Goal: Contribute content: Contribute content

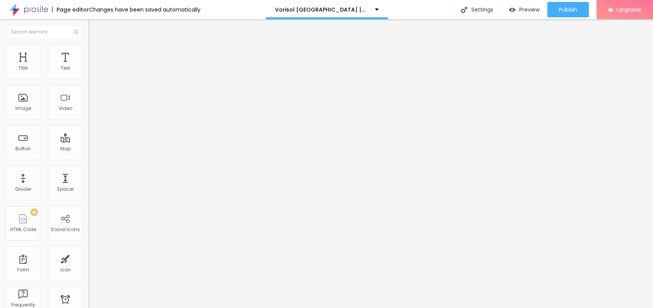
click at [88, 66] on span "Add image" at bounding box center [104, 63] width 32 height 7
click at [88, 50] on ul "Content Style Advanced" at bounding box center [132, 48] width 88 height 23
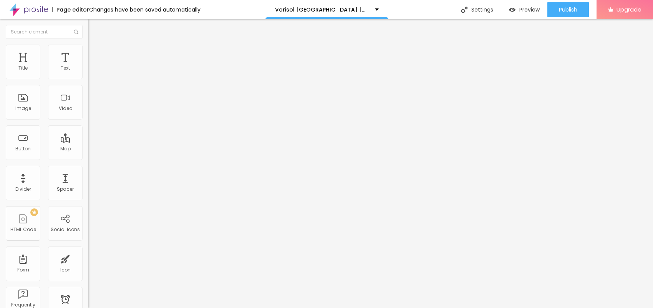
click at [88, 50] on li "Style" at bounding box center [132, 49] width 88 height 8
type input "95"
type input "85"
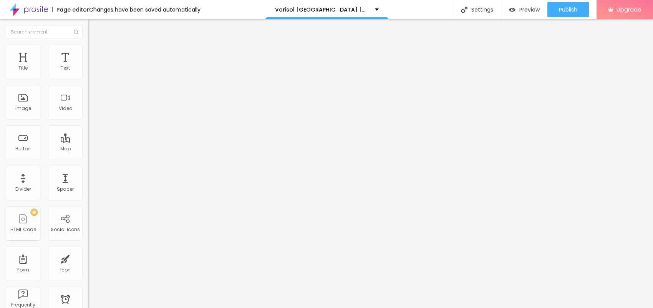
type input "80"
type input "70"
type input "65"
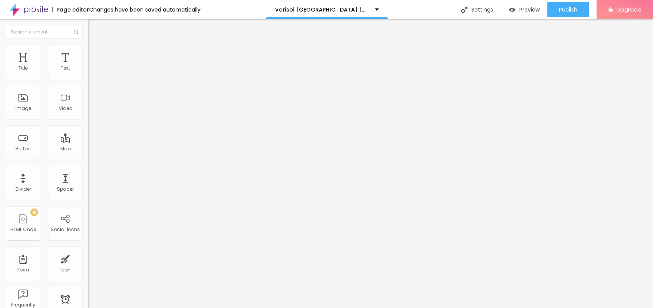
type input "65"
type input "60"
type input "55"
drag, startPoint x: 81, startPoint y: 84, endPoint x: 41, endPoint y: 83, distance: 39.6
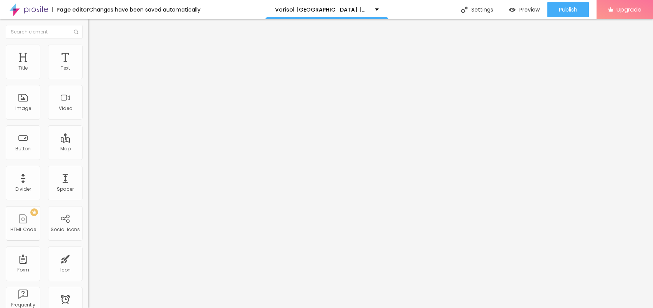
type input "50"
click at [88, 79] on input "range" at bounding box center [113, 76] width 50 height 6
type input "45"
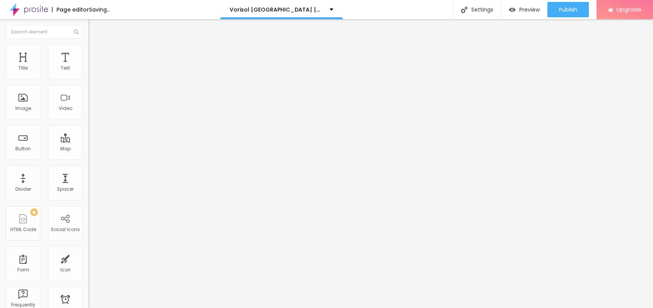
type input "40"
type input "35"
drag, startPoint x: 41, startPoint y: 83, endPoint x: 29, endPoint y: 83, distance: 11.9
type input "35"
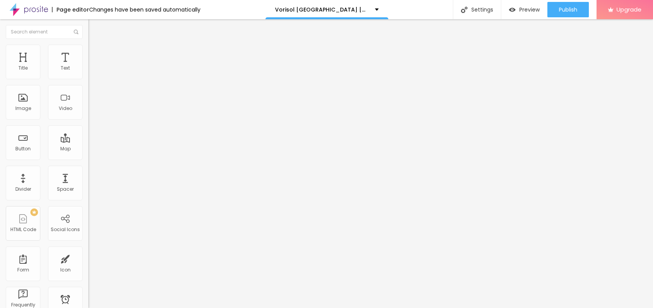
click at [88, 79] on input "range" at bounding box center [113, 76] width 50 height 6
click at [88, 44] on img at bounding box center [91, 40] width 7 height 7
click at [88, 158] on input "https://" at bounding box center [134, 154] width 92 height 8
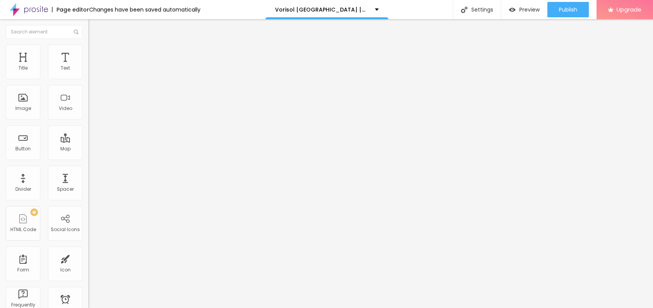
click at [88, 176] on div "Change image Image description (Alt) Align Aspect Ratio Original Cinema 16:9 De…" at bounding box center [132, 118] width 88 height 116
drag, startPoint x: 38, startPoint y: 211, endPoint x: 0, endPoint y: 202, distance: 38.6
click at [88, 176] on div "Change image Image description (Alt) Align Aspect Ratio Original Cinema 16:9 De…" at bounding box center [132, 118] width 88 height 116
paste input "[URL][DOMAIN_NAME]"
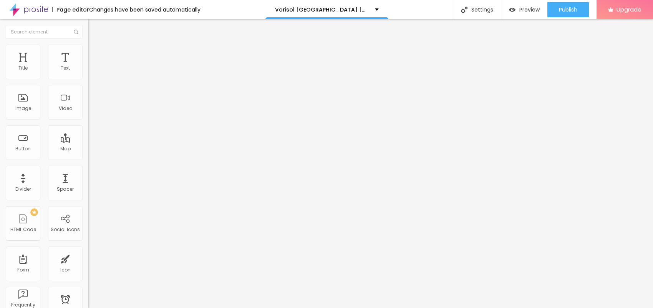
type input "[URL][DOMAIN_NAME]"
drag, startPoint x: 33, startPoint y: 87, endPoint x: 0, endPoint y: 92, distance: 33.5
click at [88, 90] on div "Text Click me Align Size Default Small Default Big Link URL https:// Open in ne…" at bounding box center [132, 116] width 88 height 112
paste input "👇😍Jetzt Einkaufen😍👇"
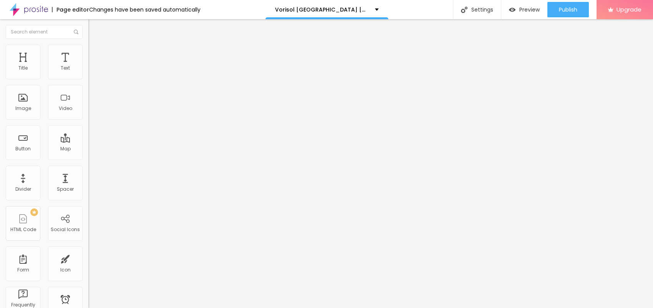
type input "👇😍Jetzt Einkaufen😍👇"
click at [88, 154] on input "https://" at bounding box center [134, 155] width 92 height 8
paste input "[DOMAIN_NAME][URL]"
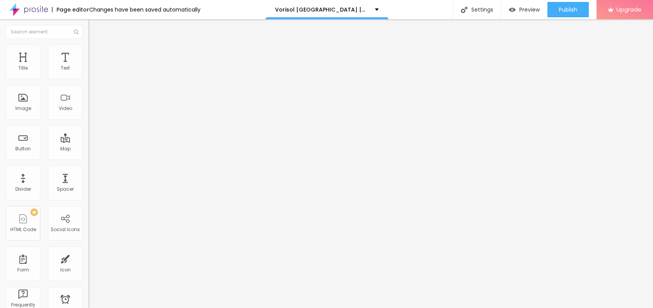
scroll to position [0, 19]
type input "[URL][DOMAIN_NAME]"
click at [91, 71] on icon "button" at bounding box center [93, 69] width 5 height 5
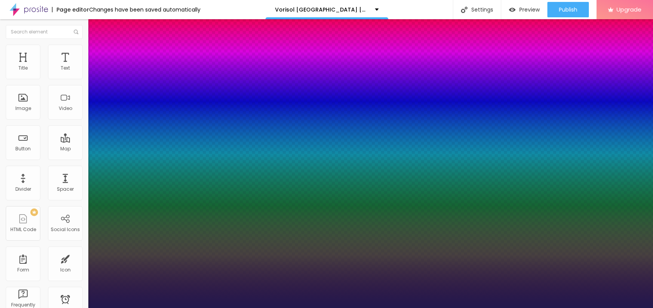
type input "1"
type input "13"
type input "1"
type input "15"
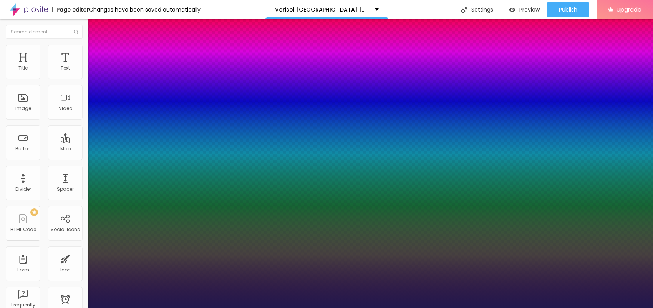
type input "15"
type input "1"
type input "16"
type input "1"
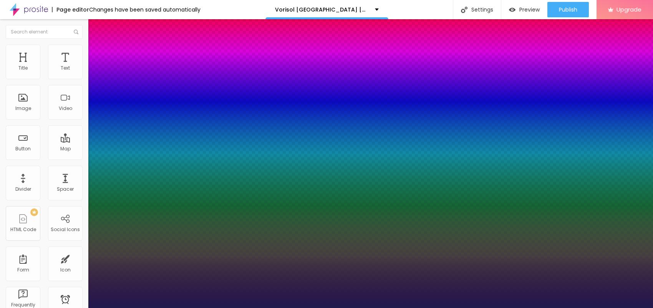
type input "17"
type input "1"
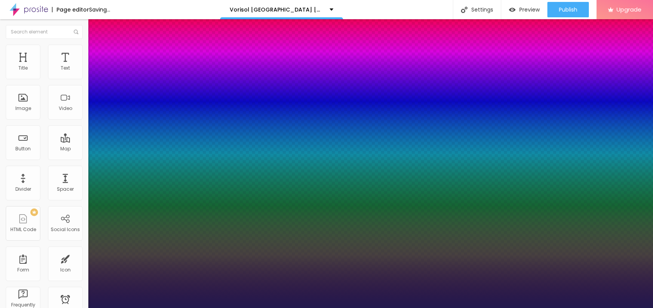
type input "18"
type input "1"
type input "19"
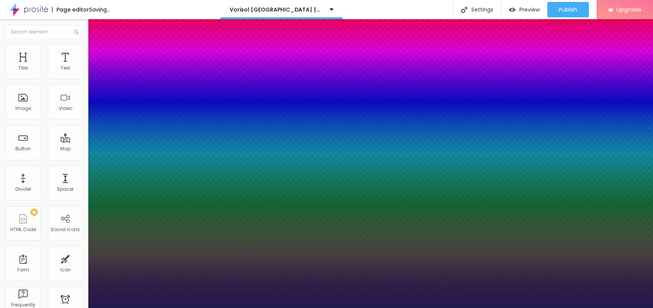
type input "1"
type input "19"
type input "1"
click at [243, 307] on div at bounding box center [326, 308] width 653 height 0
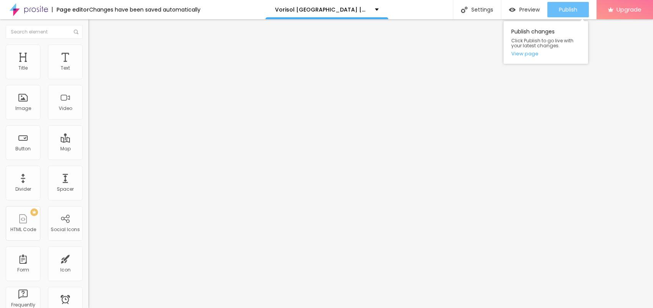
click at [567, 8] on span "Publish" at bounding box center [568, 10] width 18 height 6
click at [520, 54] on link "View page" at bounding box center [545, 53] width 69 height 5
click at [94, 30] on img "button" at bounding box center [97, 28] width 6 height 6
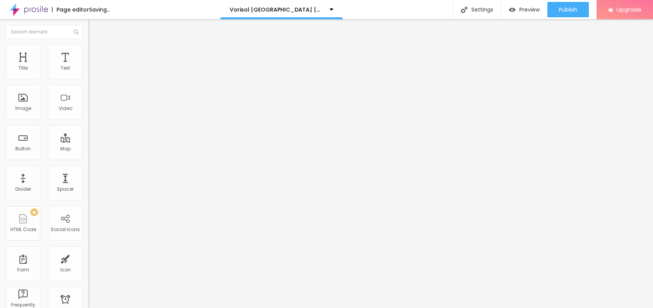
click at [88, 66] on span "Add image" at bounding box center [104, 63] width 32 height 7
click at [88, 52] on li "Style" at bounding box center [132, 49] width 88 height 8
type input "90"
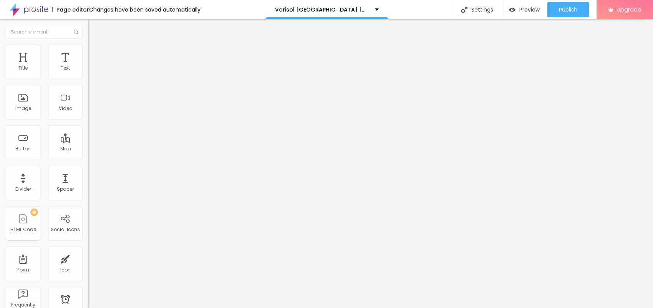
type input "90"
type input "85"
type input "80"
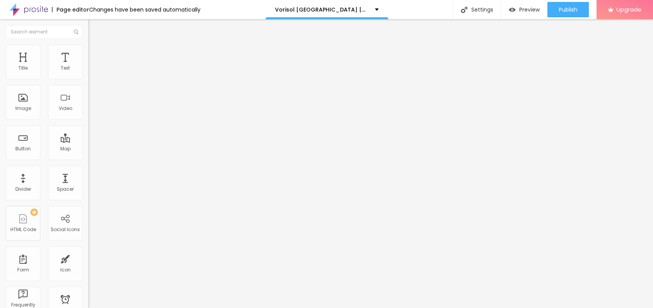
type input "75"
type input "70"
type input "65"
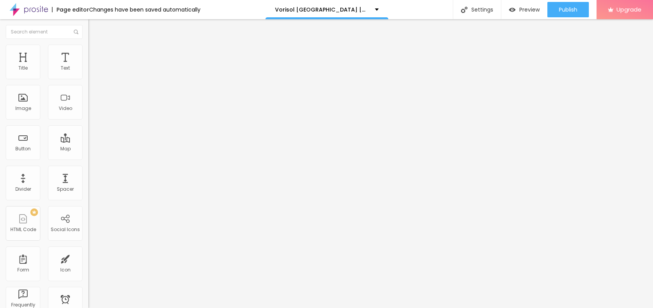
type input "65"
type input "60"
type input "55"
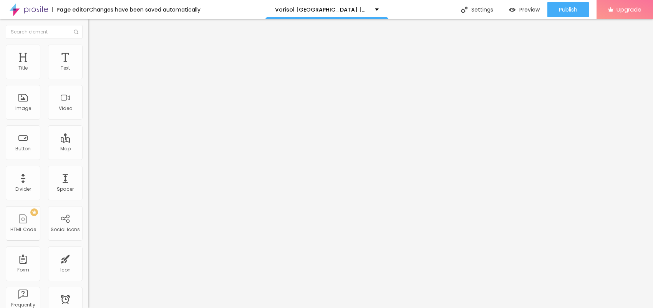
type input "50"
type input "45"
type input "40"
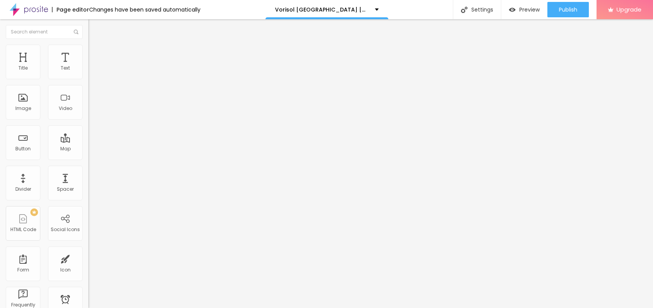
drag, startPoint x: 80, startPoint y: 85, endPoint x: 33, endPoint y: 83, distance: 46.9
type input "40"
click at [88, 79] on input "range" at bounding box center [113, 76] width 50 height 6
click at [95, 45] on span "Content" at bounding box center [104, 42] width 19 height 7
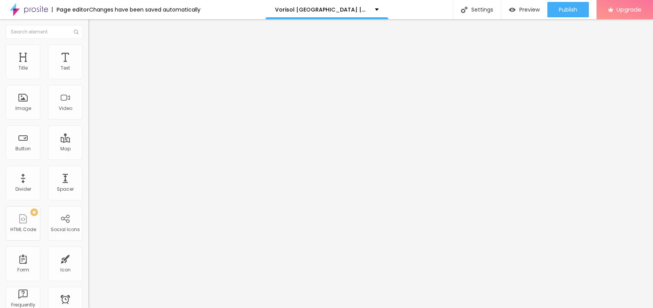
drag, startPoint x: 37, startPoint y: 206, endPoint x: 0, endPoint y: 216, distance: 38.1
click at [88, 176] on div "Change image Image description (Alt) Align Aspect Ratio Original Cinema 16:9 De…" at bounding box center [132, 118] width 88 height 116
paste input "[URL][DOMAIN_NAME]"
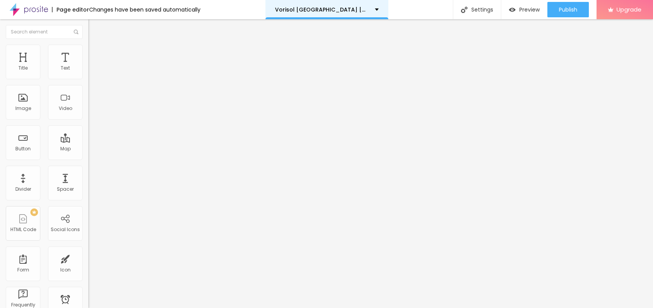
type input "[URL][DOMAIN_NAME]"
drag, startPoint x: 38, startPoint y: 87, endPoint x: 2, endPoint y: 83, distance: 36.4
click at [88, 81] on div "Text Click me Align Size Default Small Default Big Link URL https:// Open in ne…" at bounding box center [132, 116] width 88 height 112
paste input "👇😍Jetzt Einkaufen😍👇"
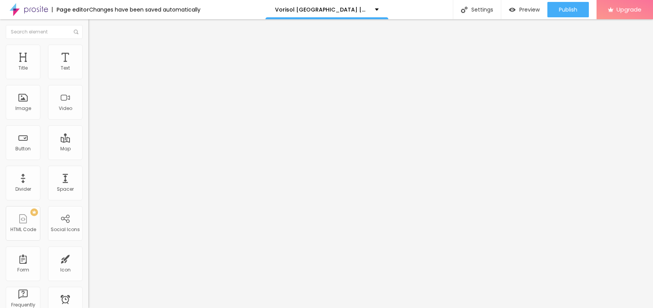
type input "👇😍Jetzt Einkaufen😍👇"
drag, startPoint x: 43, startPoint y: 158, endPoint x: 0, endPoint y: 158, distance: 43.0
click at [88, 158] on div "Text 👇😍Jetzt Einkaufen😍👇 Align Size Default Small Default Big Link URL https://…" at bounding box center [132, 116] width 88 height 112
paste input "[DOMAIN_NAME][URL]"
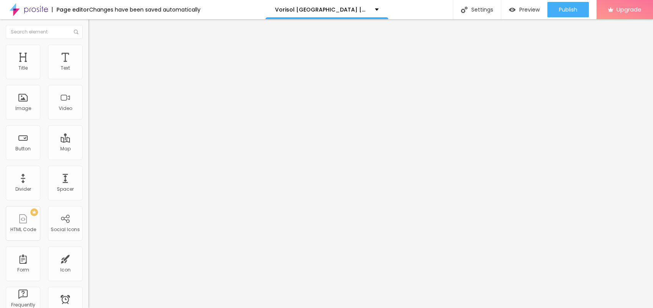
type input "[URL][DOMAIN_NAME]"
click at [88, 114] on button "button" at bounding box center [93, 110] width 11 height 8
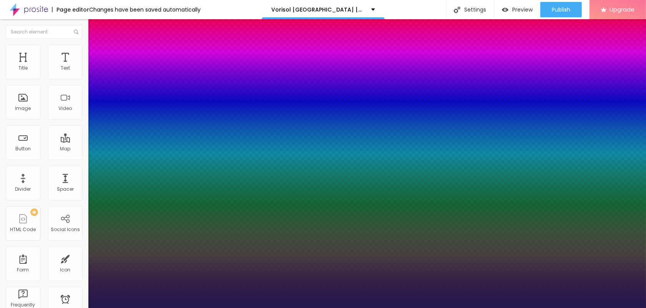
type input "1"
type input "16"
type input "1"
type input "22"
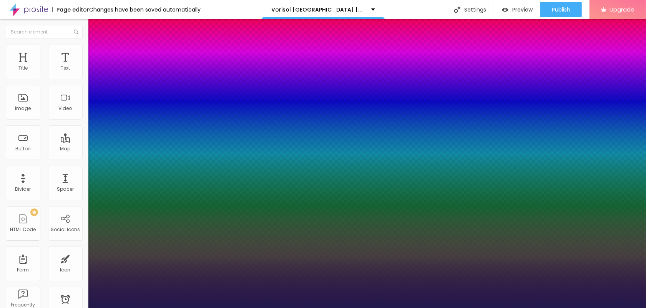
type input "1"
type input "24"
type input "1"
type input "25"
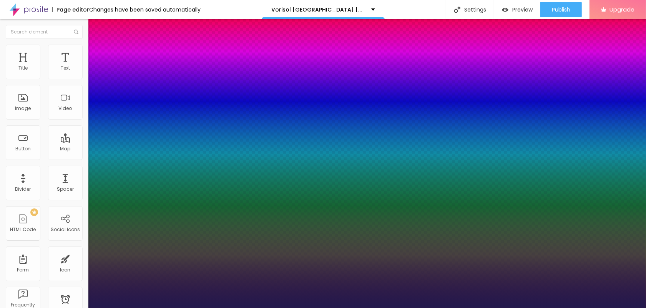
type input "25"
type input "1"
type input "26"
type input "1"
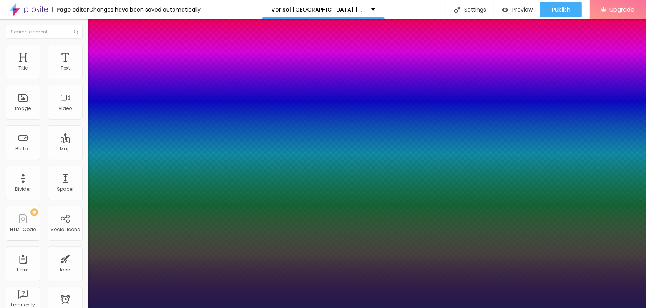
type input "27"
type input "1"
type input "29"
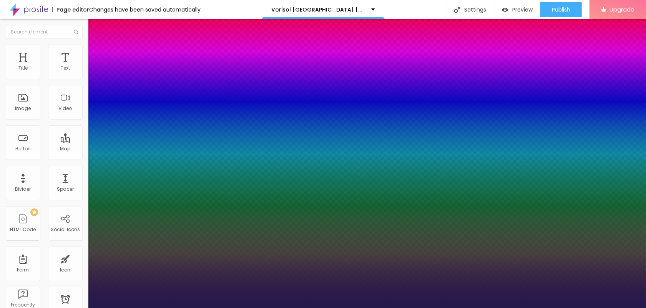
type input "1"
type input "30"
type input "1"
drag, startPoint x: 102, startPoint y: 216, endPoint x: 113, endPoint y: 217, distance: 10.8
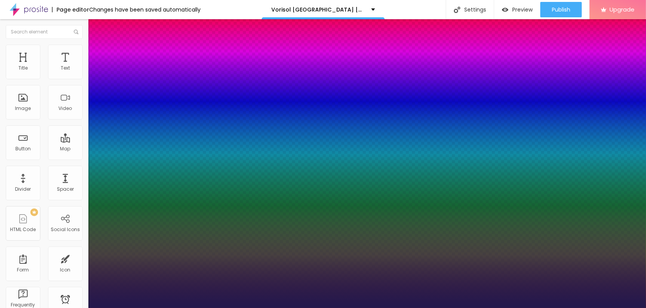
type input "30"
click at [241, 307] on div at bounding box center [323, 308] width 646 height 0
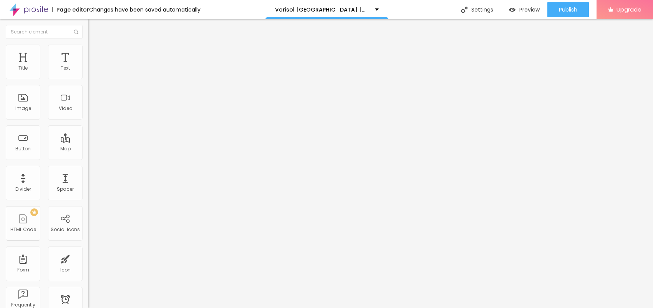
click at [88, 30] on button "Edit Title" at bounding box center [132, 28] width 88 height 18
click at [94, 28] on img "button" at bounding box center [97, 28] width 6 height 6
click at [91, 71] on icon "button" at bounding box center [93, 69] width 5 height 5
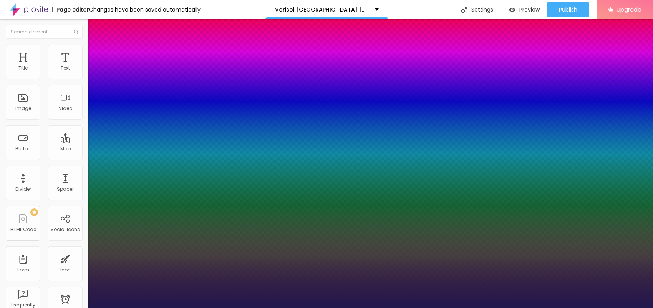
type input "1"
type input "13"
type input "1"
type input "15"
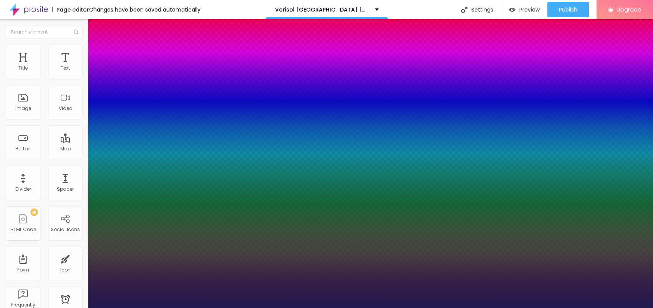
type input "15"
type input "1"
type input "16"
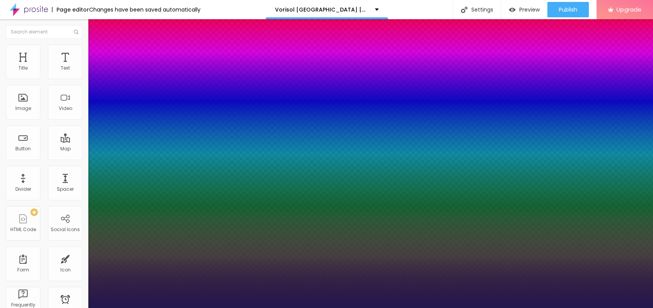
type input "1"
type input "17"
type input "1"
type input "18"
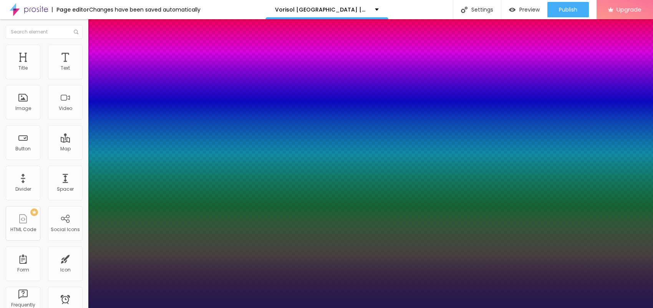
type input "18"
type input "1"
type input "20"
type input "1"
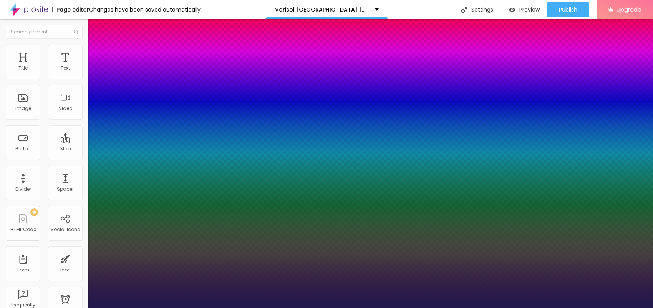
type input "20"
click at [371, 307] on div at bounding box center [326, 308] width 653 height 0
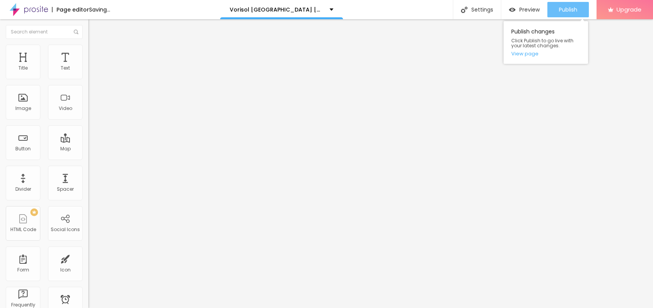
click at [573, 9] on span "Publish" at bounding box center [568, 10] width 18 height 6
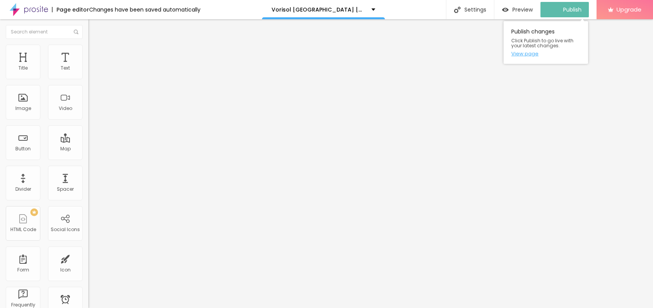
click at [521, 55] on link "View page" at bounding box center [545, 53] width 69 height 5
